Goal: Task Accomplishment & Management: Manage account settings

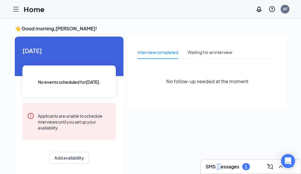
click at [206, 166] on h3 "SMS Messages" at bounding box center [223, 167] width 34 height 7
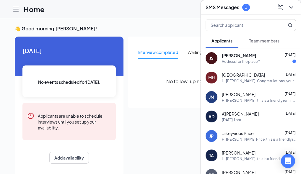
click at [222, 59] on div "Address for the place ?" at bounding box center [241, 61] width 38 height 5
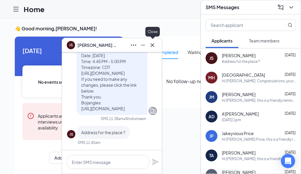
click at [155, 44] on icon "Cross" at bounding box center [152, 45] width 7 height 7
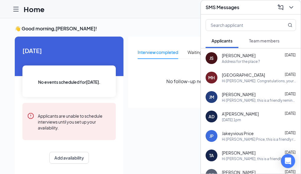
click at [288, 5] on icon "ChevronDown" at bounding box center [291, 7] width 7 height 7
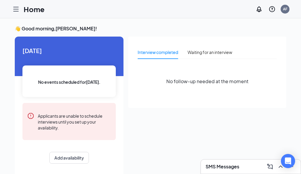
click at [0, 0] on link "Applicants" at bounding box center [0, 0] width 0 height 0
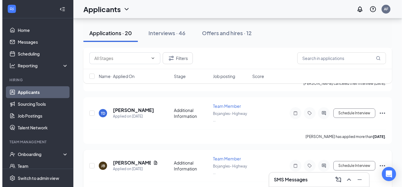
scroll to position [89, 0]
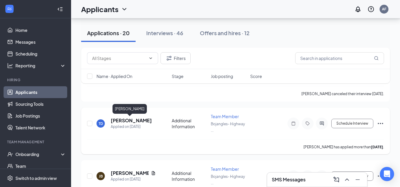
click at [132, 119] on h5 "[PERSON_NAME]" at bounding box center [131, 120] width 41 height 7
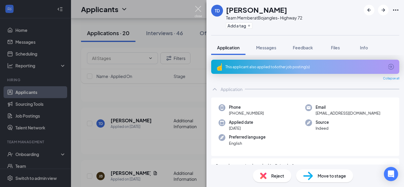
click at [199, 10] on img at bounding box center [198, 12] width 7 height 12
